Goal: Task Accomplishment & Management: Manage account settings

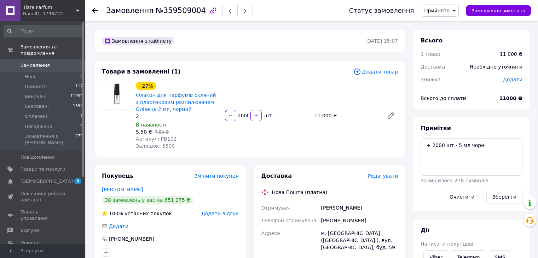
scroll to position [35, 0]
click at [63, 62] on span "Замовлення" at bounding box center [43, 65] width 45 height 6
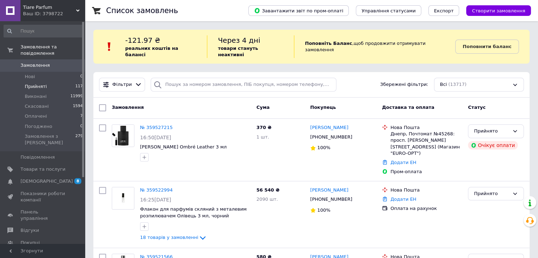
click at [40, 84] on span "Прийняті" at bounding box center [36, 87] width 22 height 6
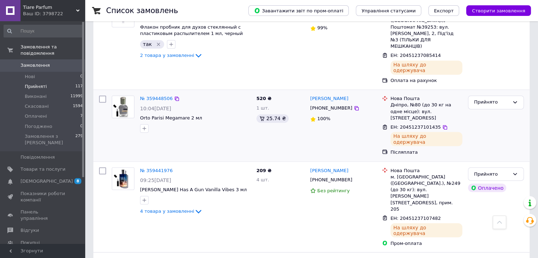
scroll to position [1218, 0]
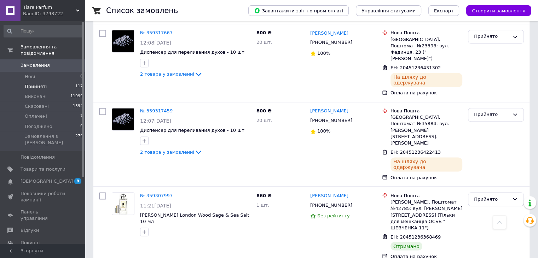
scroll to position [1223, 0]
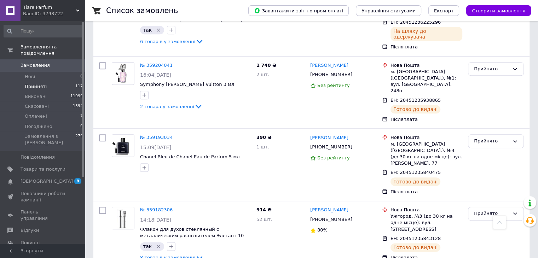
scroll to position [814, 0]
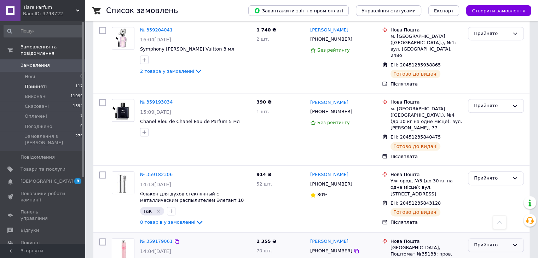
click at [498, 242] on div "Прийнято" at bounding box center [491, 245] width 35 height 7
click at [487, 254] on li "Виконано" at bounding box center [496, 260] width 55 height 13
click at [153, 239] on link "№ 359179061" at bounding box center [156, 241] width 33 height 5
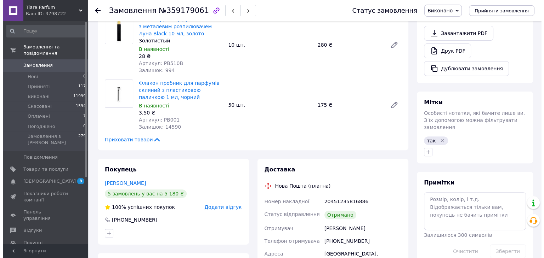
scroll to position [101, 0]
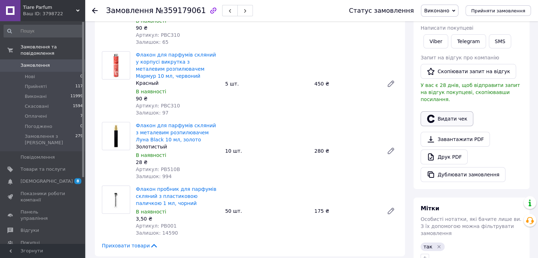
click at [449, 114] on button "Видати чек" at bounding box center [447, 118] width 53 height 15
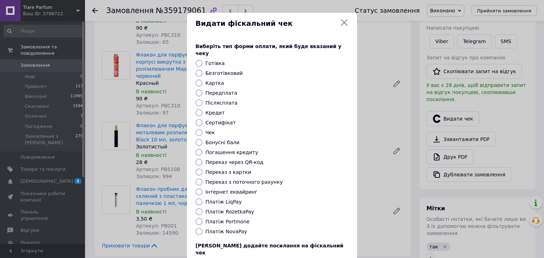
click at [198, 99] on input "Післясплата" at bounding box center [198, 102] width 7 height 7
radio input "true"
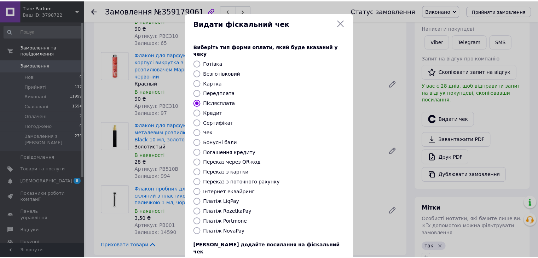
scroll to position [45, 0]
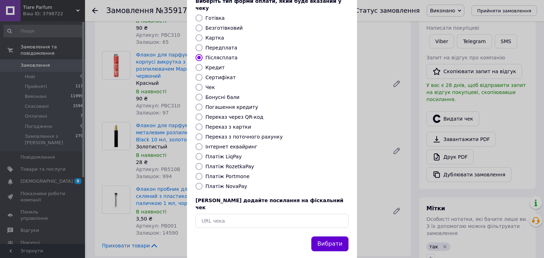
click at [340, 237] on button "Вибрати" at bounding box center [329, 244] width 37 height 15
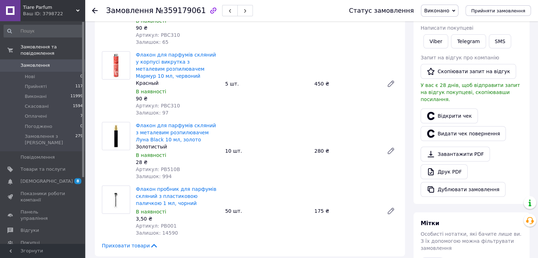
click at [47, 62] on span "Замовлення" at bounding box center [43, 65] width 45 height 6
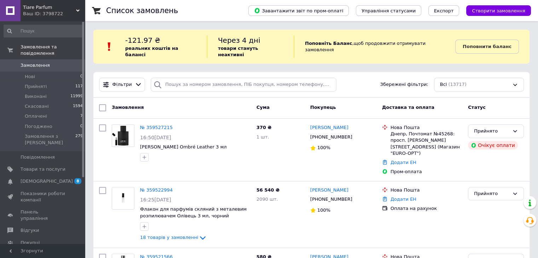
click at [48, 62] on span "Замовлення" at bounding box center [43, 65] width 45 height 6
click at [52, 62] on span "Замовлення" at bounding box center [43, 65] width 45 height 6
click at [37, 62] on span "Замовлення" at bounding box center [35, 65] width 29 height 6
